Goal: Information Seeking & Learning: Learn about a topic

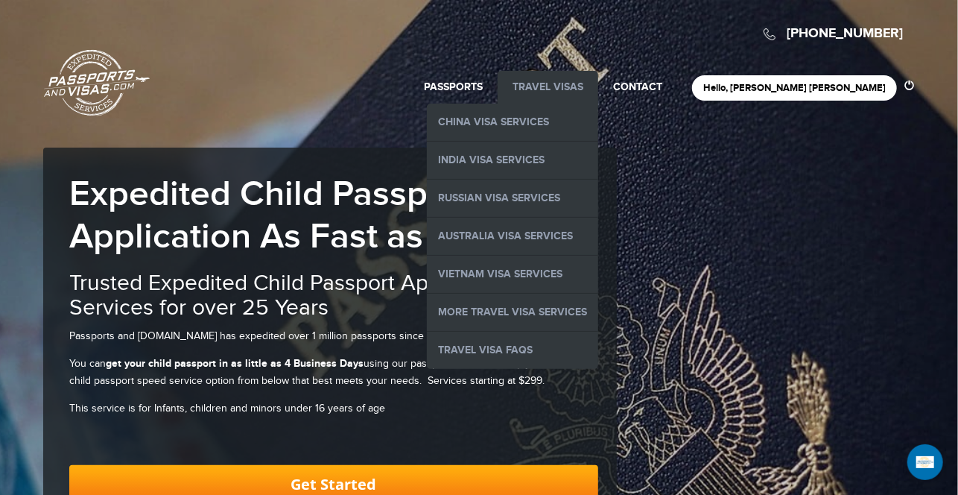
click at [598, 78] on li "Travel Visas China Visa Services India Visa Services Russian Visa Services Aust…" at bounding box center [548, 87] width 101 height 33
click at [583, 91] on link "Travel Visas" at bounding box center [548, 86] width 71 height 13
click at [583, 80] on link "Travel Visas" at bounding box center [548, 86] width 71 height 13
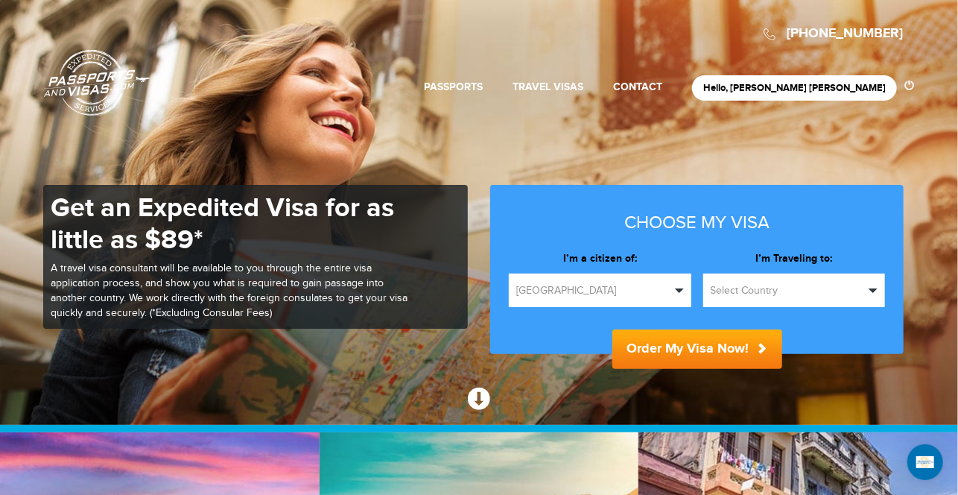
click at [755, 291] on span "Select Country" at bounding box center [788, 290] width 154 height 15
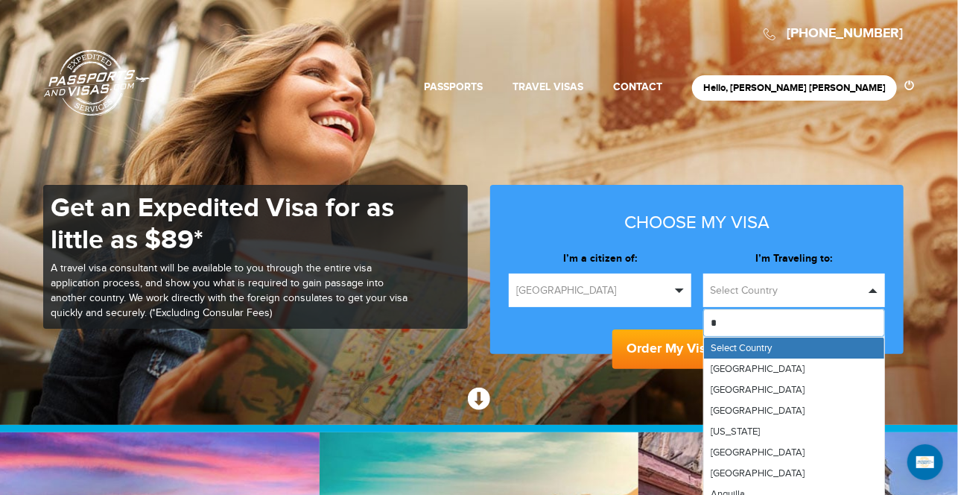
type input "**"
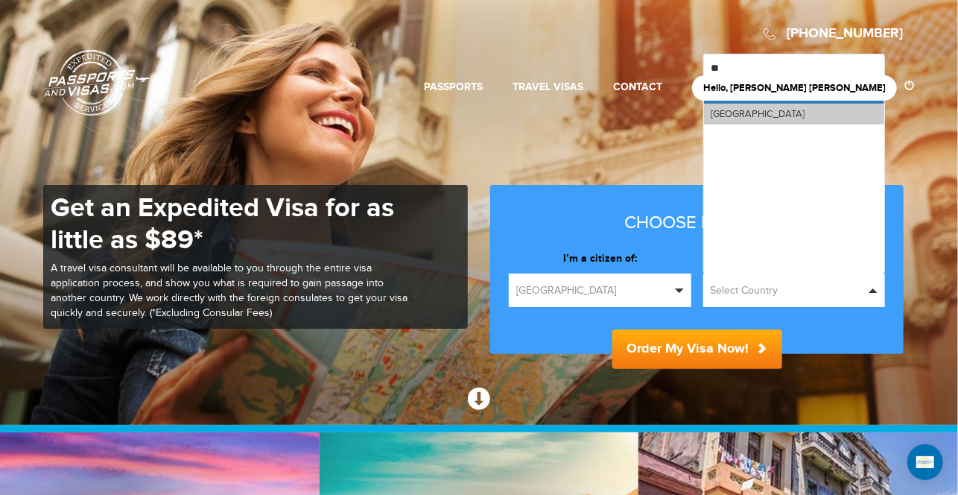
click at [785, 113] on link "Japan" at bounding box center [794, 114] width 181 height 21
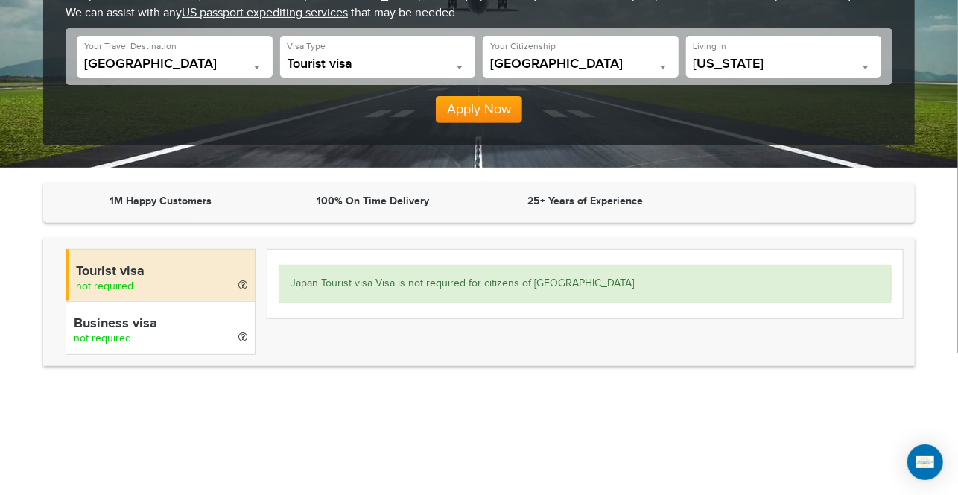
scroll to position [244, 0]
